Goal: Find specific page/section: Find specific page/section

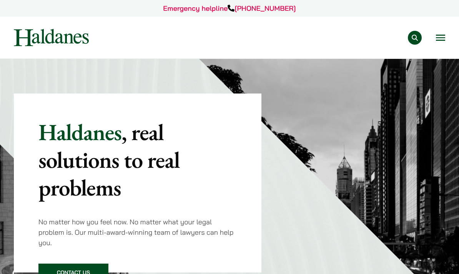
click at [441, 37] on button "Open menu" at bounding box center [440, 38] width 9 height 6
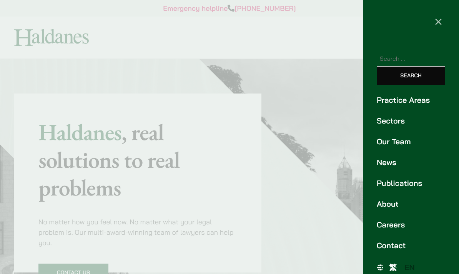
click at [404, 143] on link "Our Team" at bounding box center [411, 142] width 68 height 12
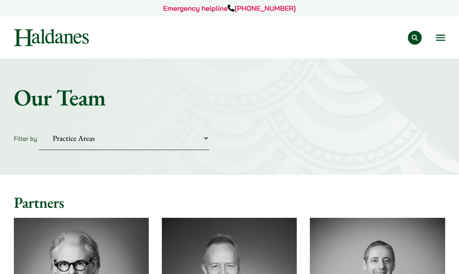
click at [144, 143] on select "Practice Areas Antitrust and Competition Civil Litigation & Dispute Resolution …" at bounding box center [124, 138] width 170 height 23
